Goal: Information Seeking & Learning: Learn about a topic

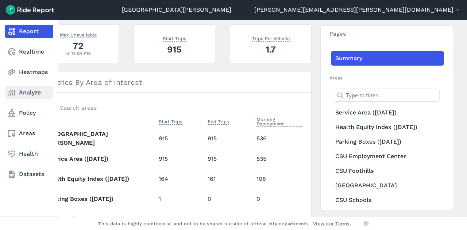
click at [8, 94] on icon at bounding box center [11, 92] width 9 height 9
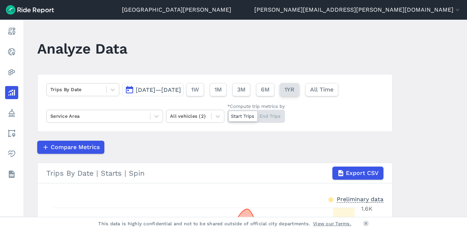
click at [294, 91] on span "1YR" at bounding box center [290, 89] width 10 height 9
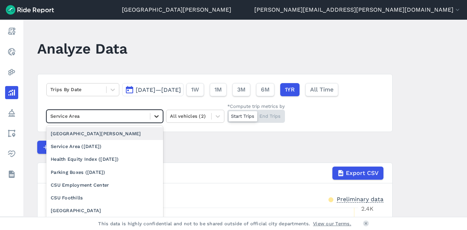
click at [156, 114] on icon at bounding box center [156, 116] width 7 height 7
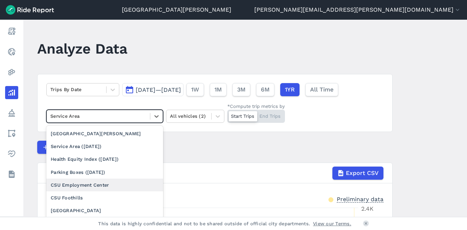
click at [113, 183] on div "CSU Employment Center" at bounding box center [104, 185] width 117 height 13
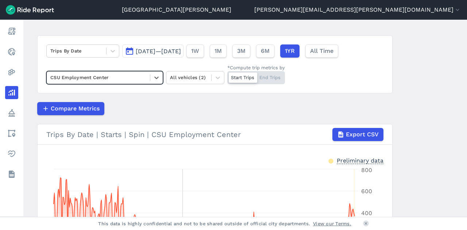
scroll to position [36, 0]
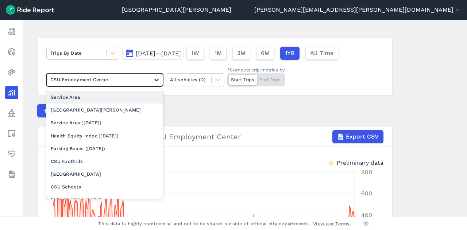
click at [154, 80] on icon at bounding box center [156, 80] width 4 height 3
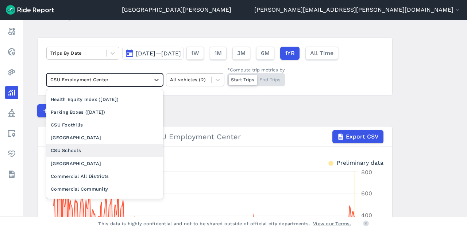
click at [95, 151] on div "CSU Schools" at bounding box center [104, 150] width 117 height 13
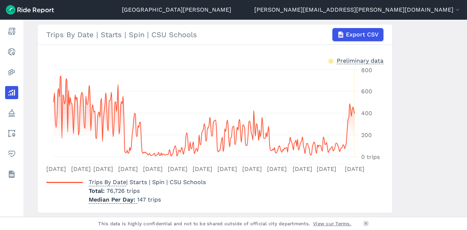
scroll to position [146, 0]
